Goal: Transaction & Acquisition: Purchase product/service

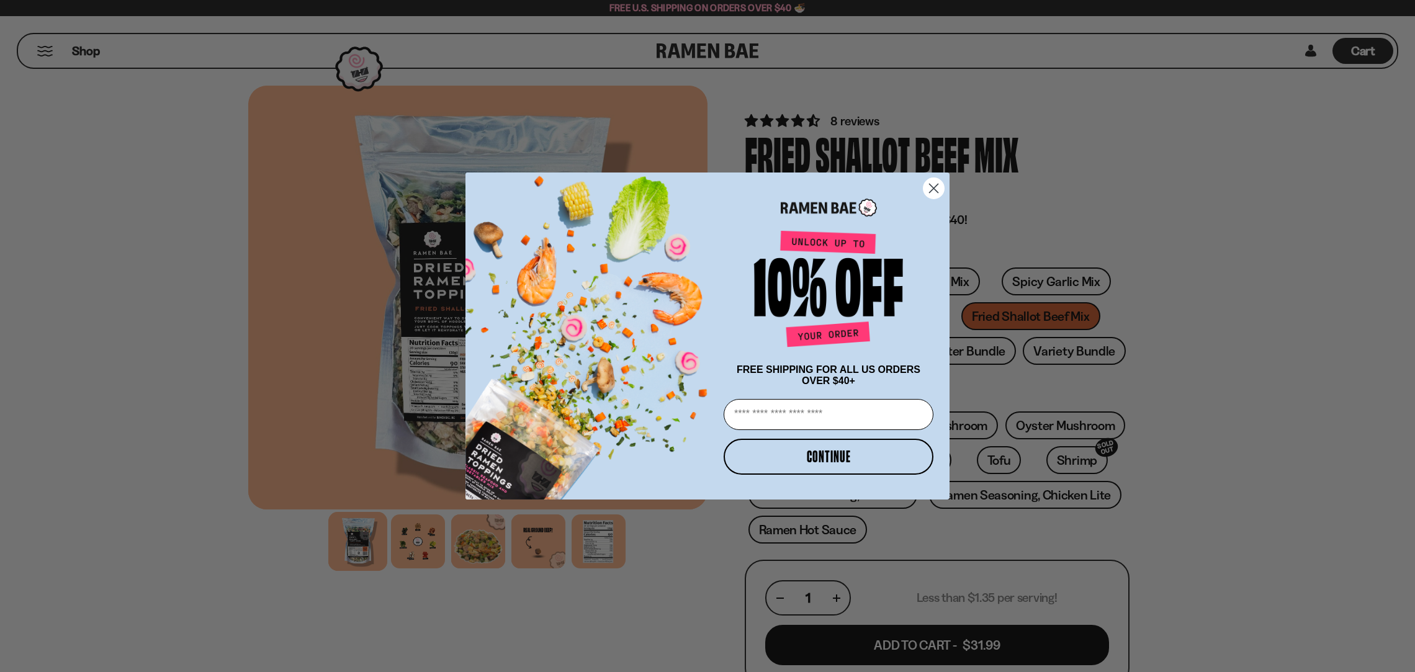
click at [926, 183] on circle "Close dialog" at bounding box center [933, 188] width 20 height 20
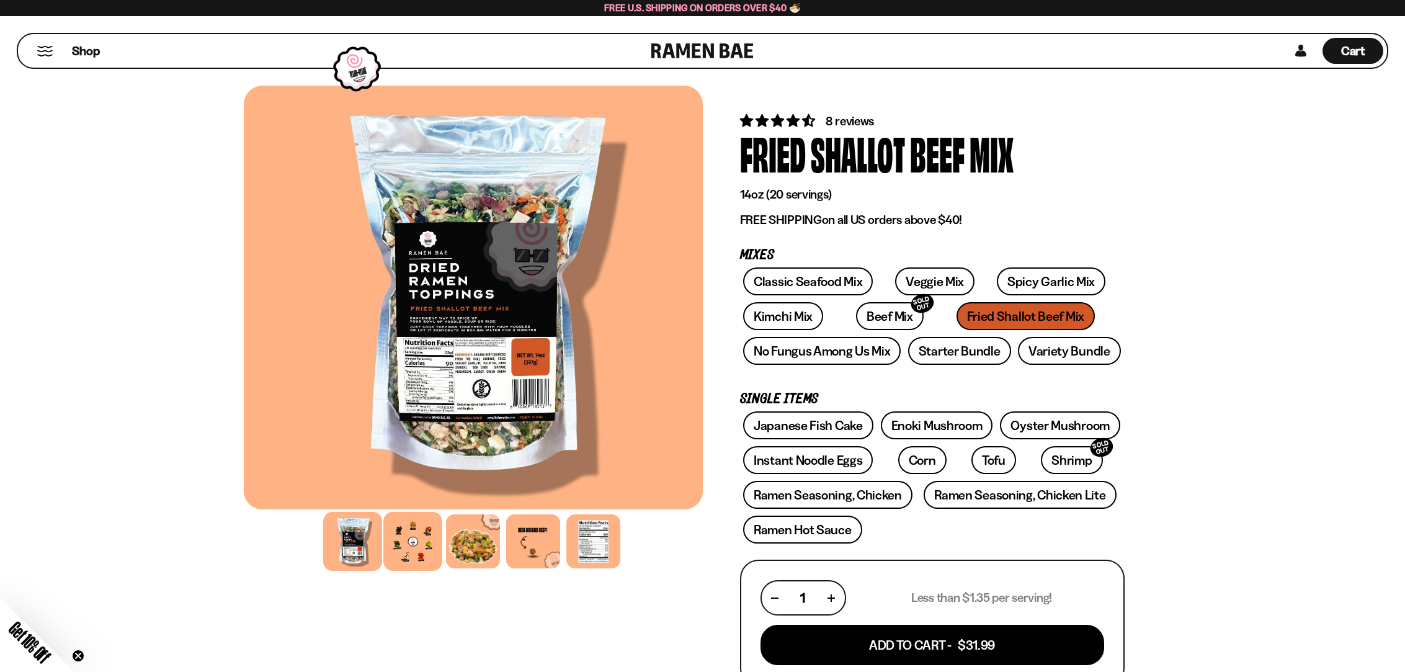
click at [407, 547] on div at bounding box center [412, 541] width 59 height 59
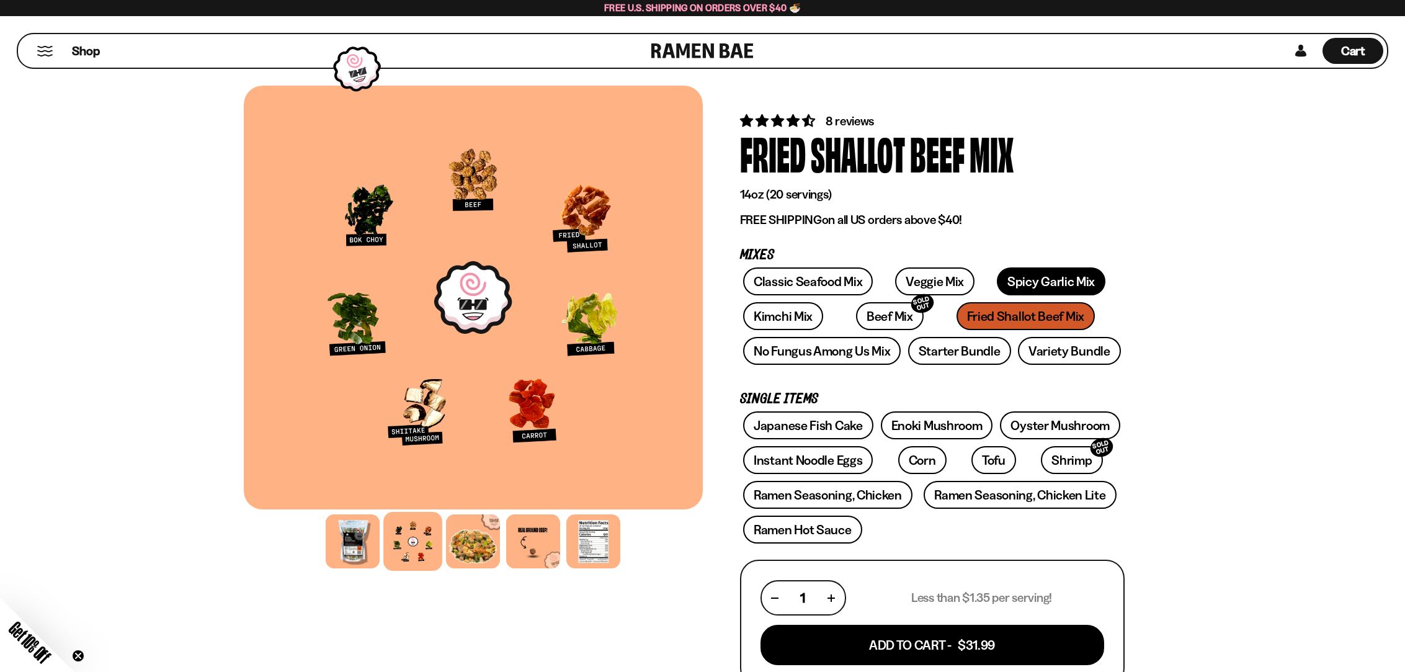
click at [1015, 280] on link "Spicy Garlic Mix" at bounding box center [1051, 281] width 109 height 28
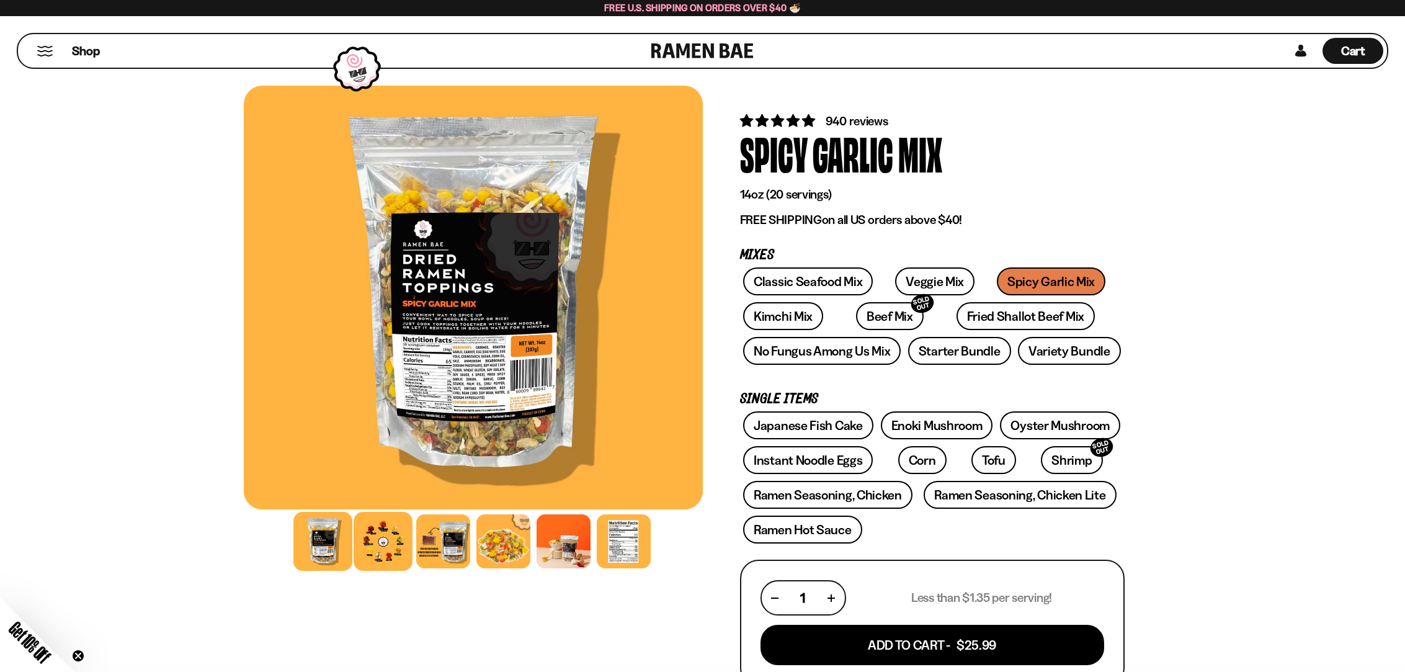
click at [378, 543] on div at bounding box center [383, 541] width 59 height 59
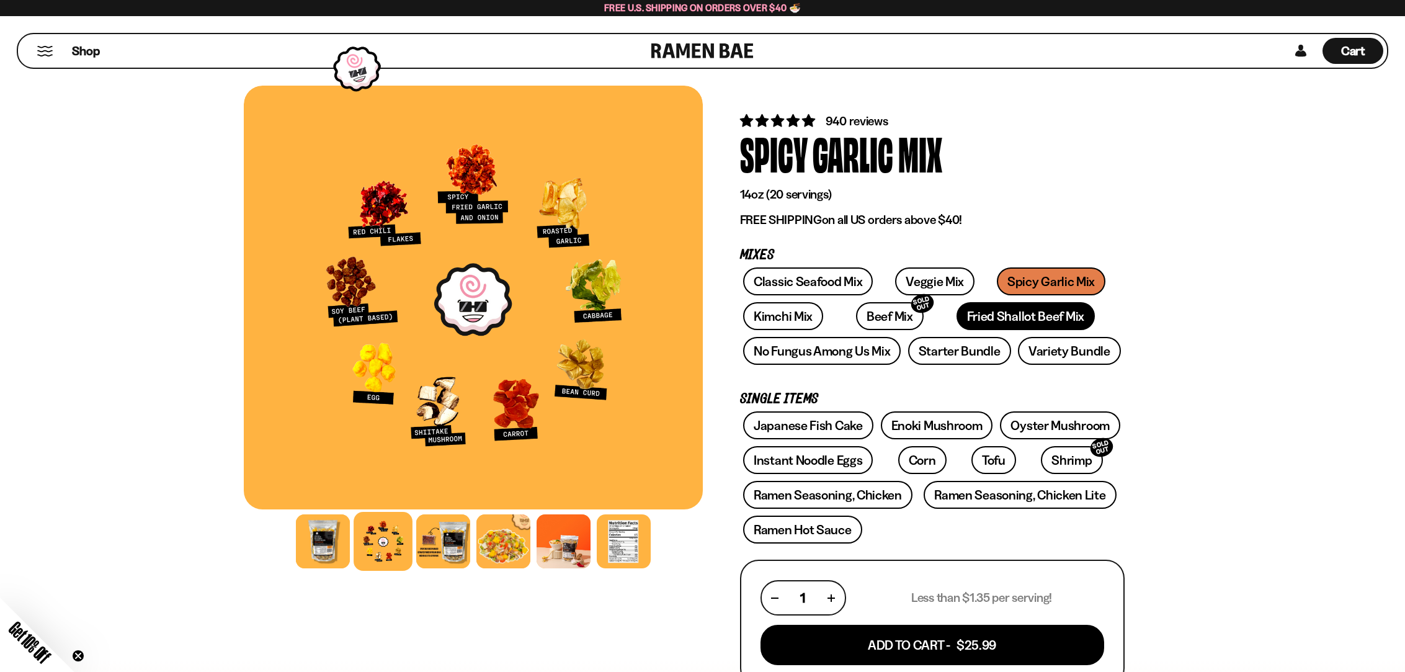
click at [976, 316] on link "Fried Shallot Beef Mix" at bounding box center [1026, 316] width 138 height 28
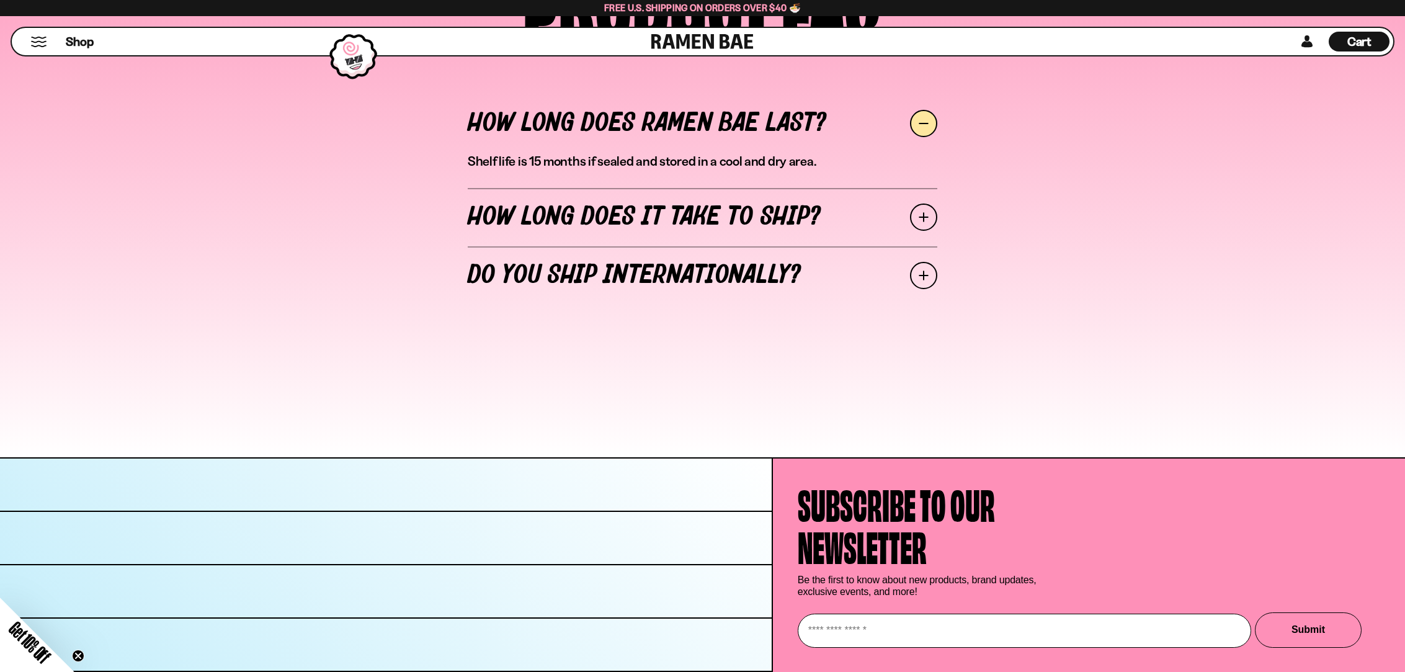
scroll to position [5651, 0]
